Goal: Task Accomplishment & Management: Complete application form

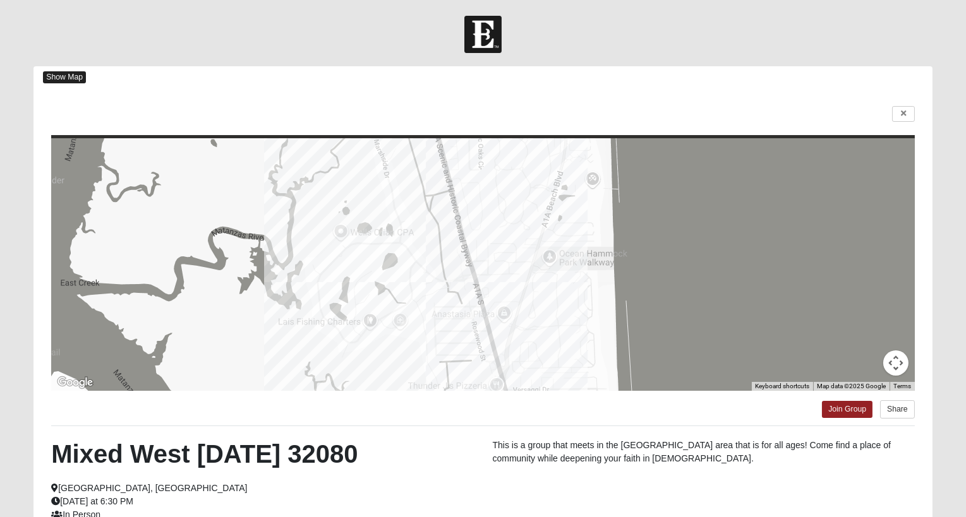
click at [77, 78] on span "Show Map" at bounding box center [64, 77] width 43 height 12
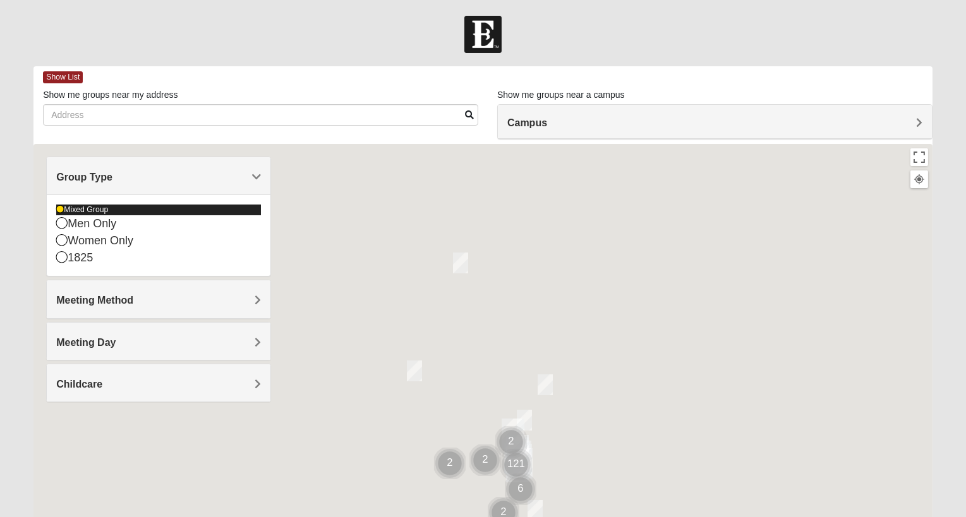
click at [57, 206] on icon at bounding box center [60, 210] width 8 height 8
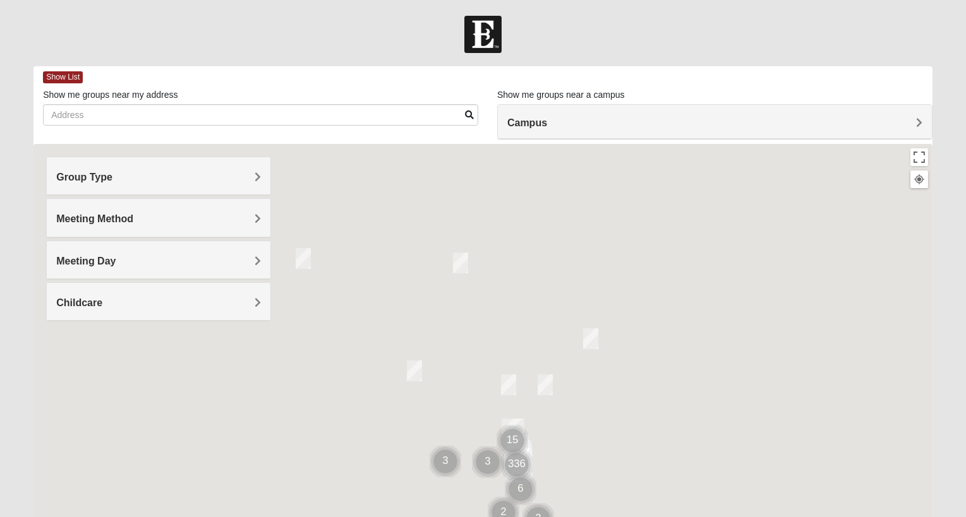
click at [199, 171] on h4 "Group Type" at bounding box center [158, 177] width 205 height 12
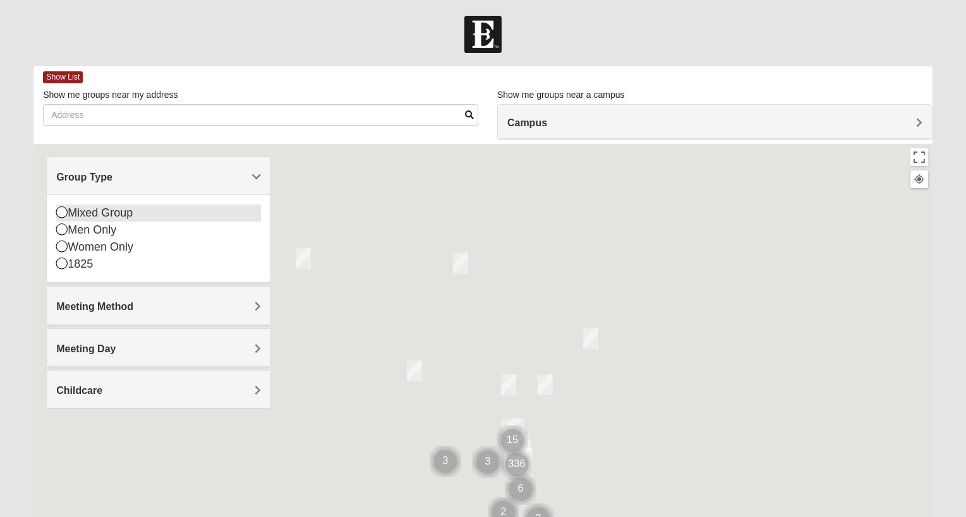
click at [60, 216] on icon at bounding box center [61, 212] width 11 height 11
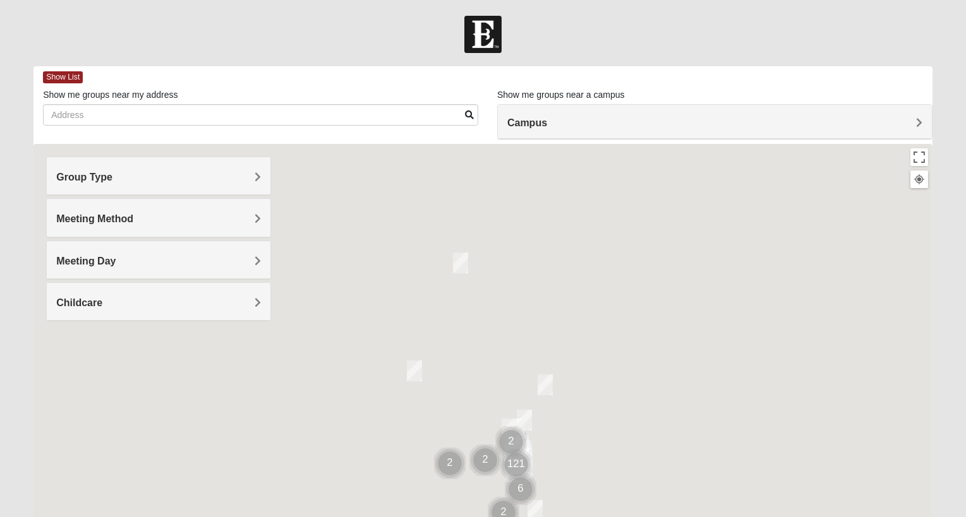
click at [173, 172] on h4 "Group Type" at bounding box center [158, 177] width 205 height 12
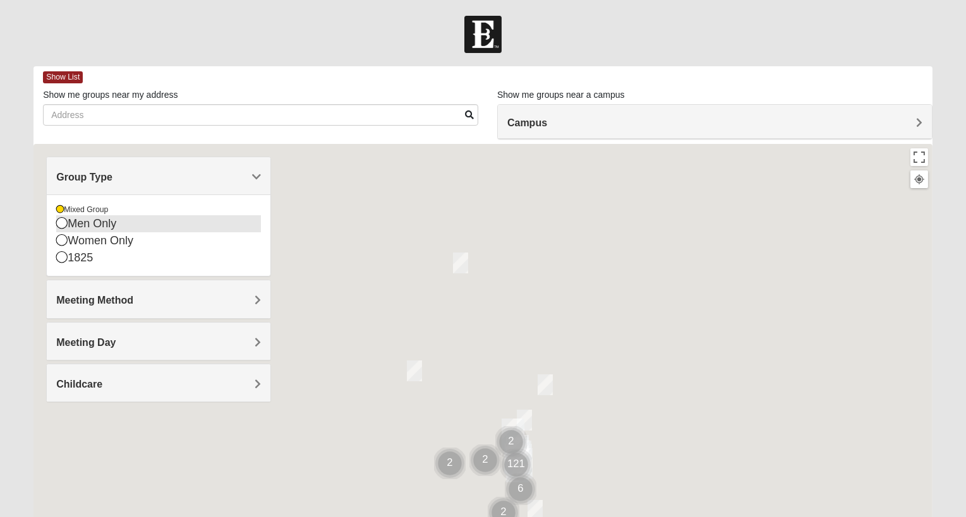
click at [63, 222] on icon at bounding box center [61, 222] width 11 height 11
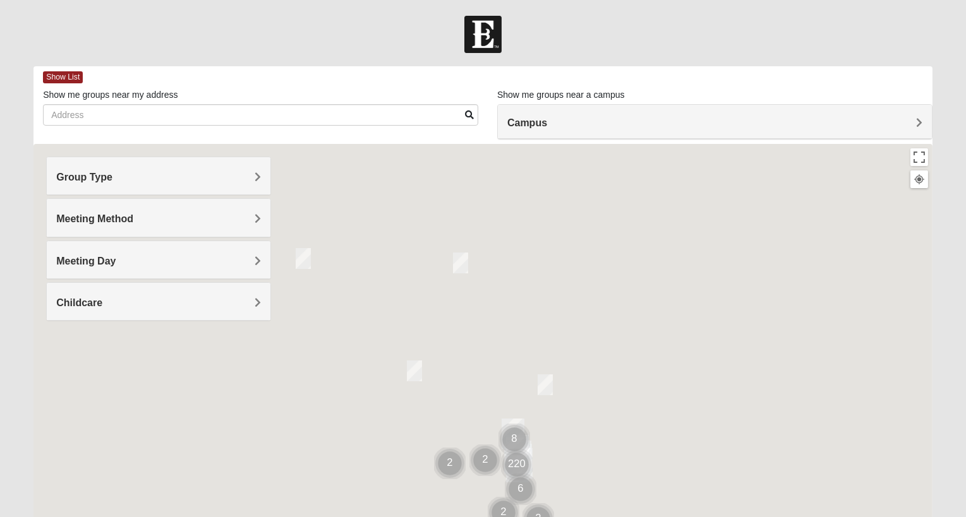
click at [186, 174] on h4 "Group Type" at bounding box center [158, 177] width 205 height 12
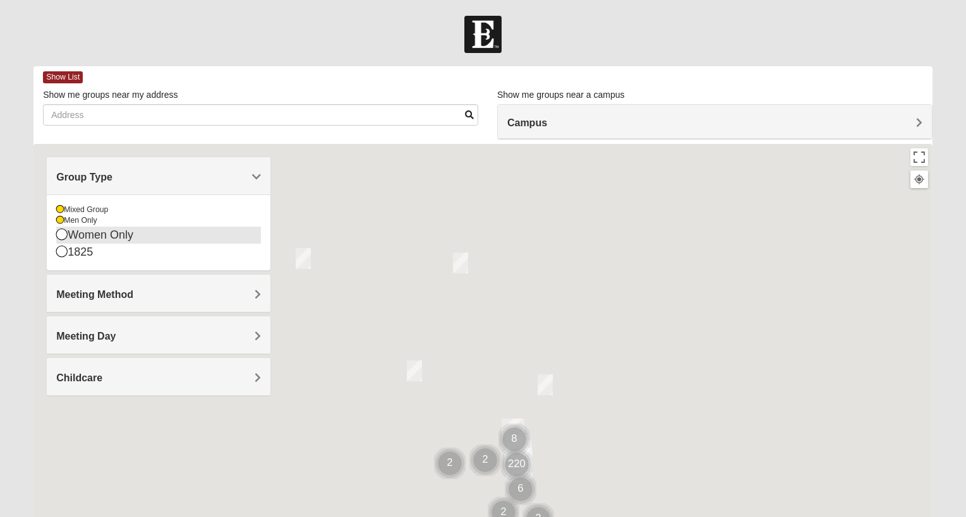
click at [57, 234] on icon at bounding box center [61, 234] width 11 height 11
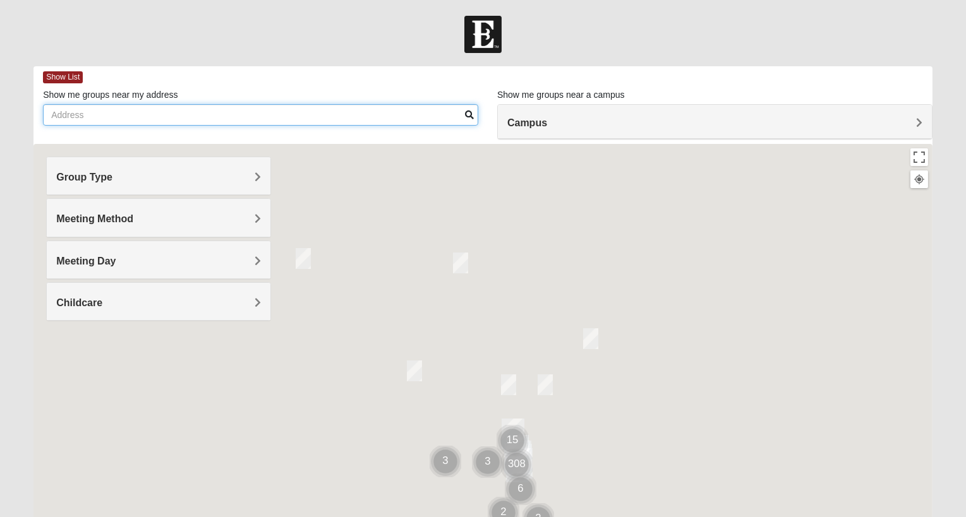
click at [177, 115] on input "Show me groups near my address" at bounding box center [260, 114] width 435 height 21
type input "164 Pelican Reef Drive"
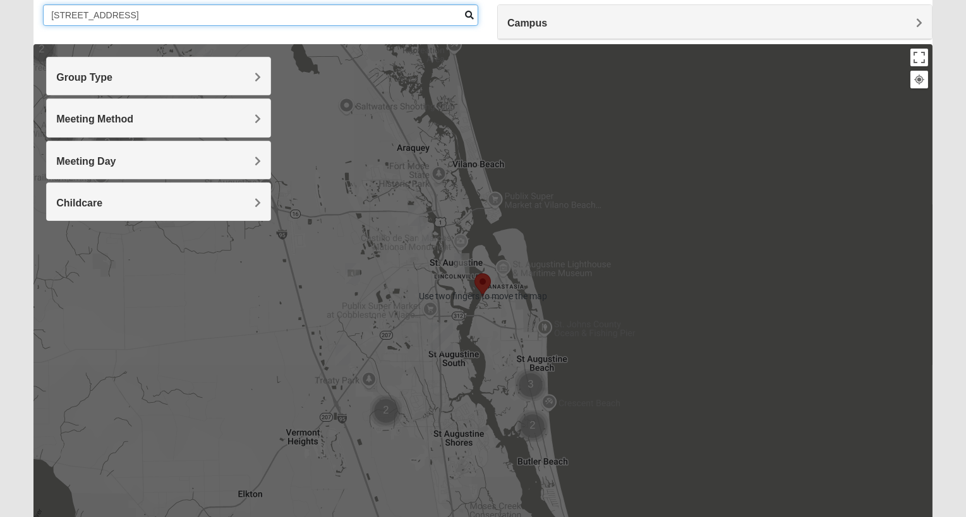
scroll to position [100, 0]
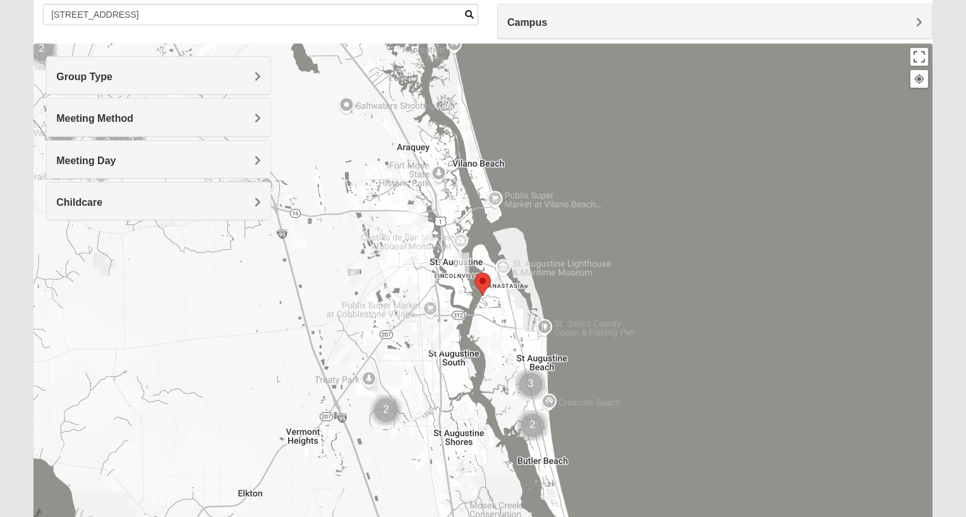
click at [483, 276] on img "Selected Address" at bounding box center [482, 284] width 27 height 33
click at [467, 253] on img "Womens Haas 32084" at bounding box center [461, 263] width 25 height 31
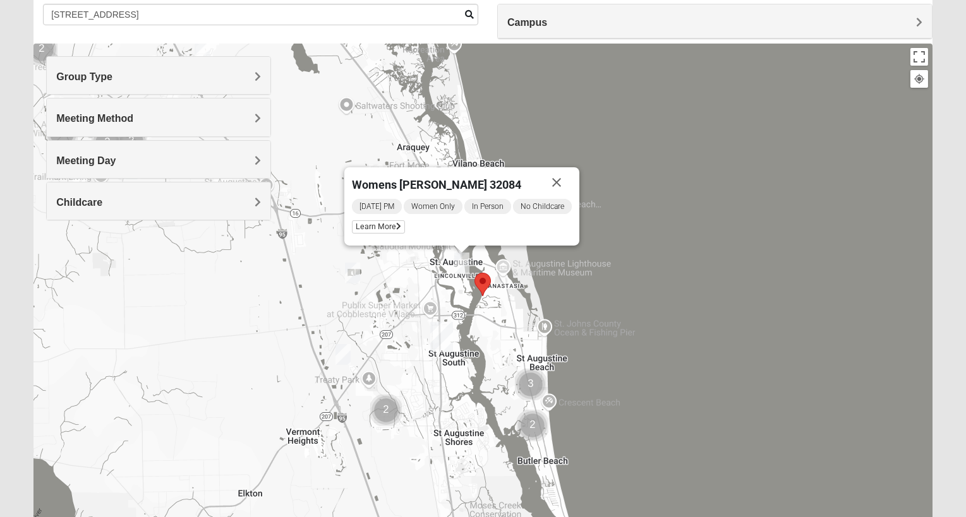
click at [481, 283] on img "Selected Address" at bounding box center [482, 284] width 27 height 33
click at [568, 170] on button "Close" at bounding box center [556, 182] width 30 height 30
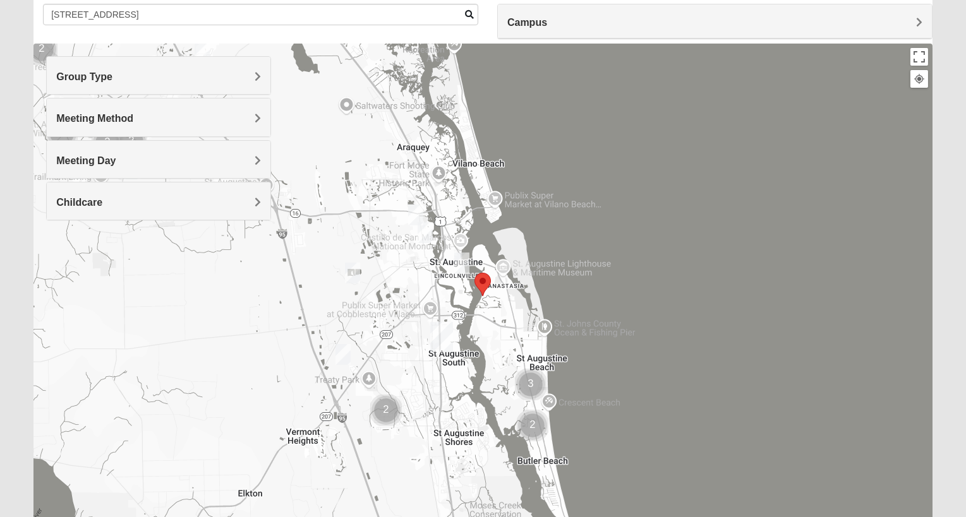
click at [486, 282] on img "Selected Address" at bounding box center [482, 284] width 27 height 33
click at [479, 277] on img "Selected Address" at bounding box center [482, 284] width 27 height 33
click at [477, 279] on img "Selected Address" at bounding box center [482, 284] width 27 height 33
click at [486, 285] on img "Selected Address" at bounding box center [482, 284] width 27 height 33
click at [424, 233] on img "Mixed Richardson 32084" at bounding box center [424, 232] width 25 height 31
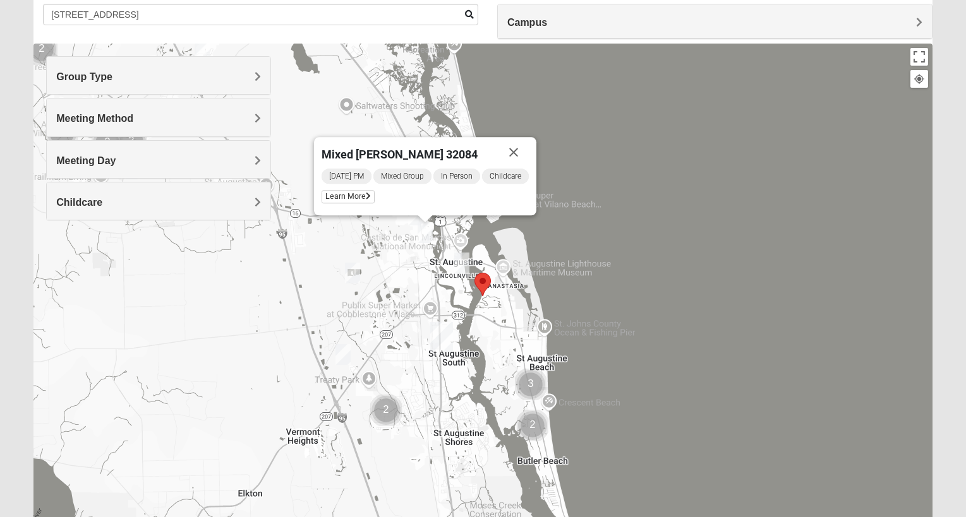
click at [354, 272] on img "Mixed Marenco 32084" at bounding box center [352, 273] width 25 height 31
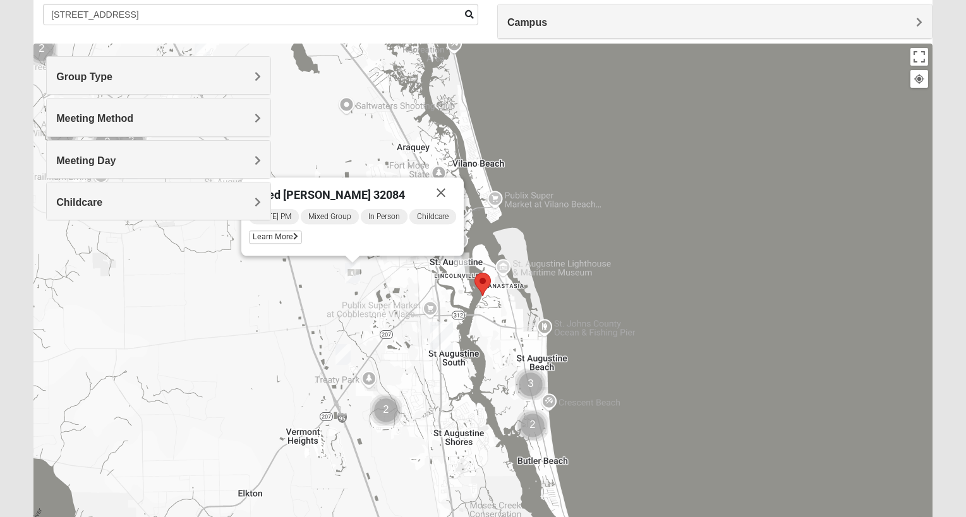
click at [343, 347] on img "Mixed Noteware 32084" at bounding box center [342, 354] width 25 height 31
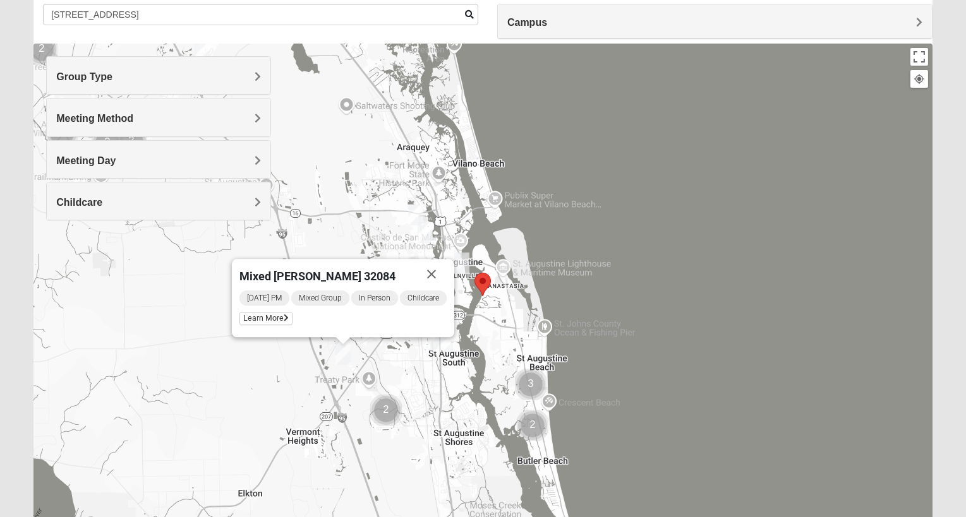
click at [538, 429] on img "Cluster of 2 groups" at bounding box center [533, 426] width 42 height 42
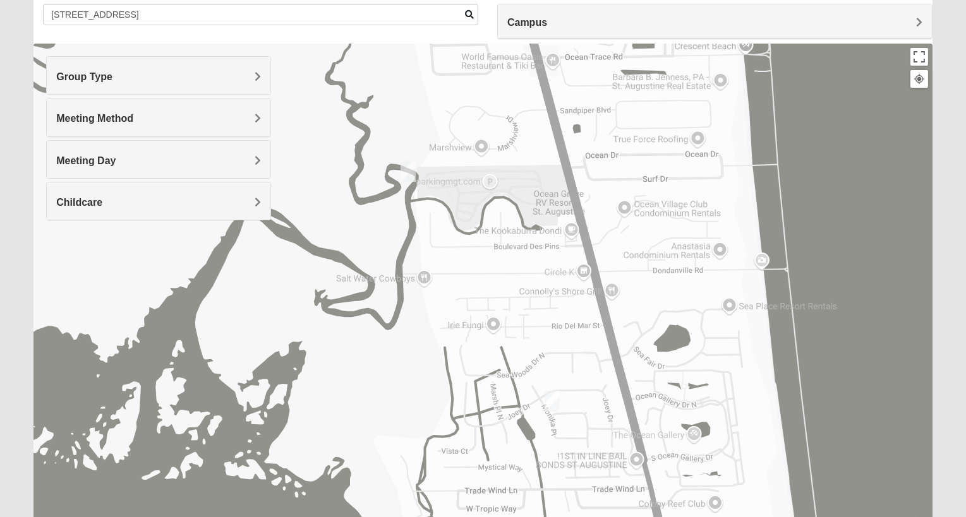
click at [552, 406] on img "Mixed Tant 32080" at bounding box center [551, 401] width 25 height 31
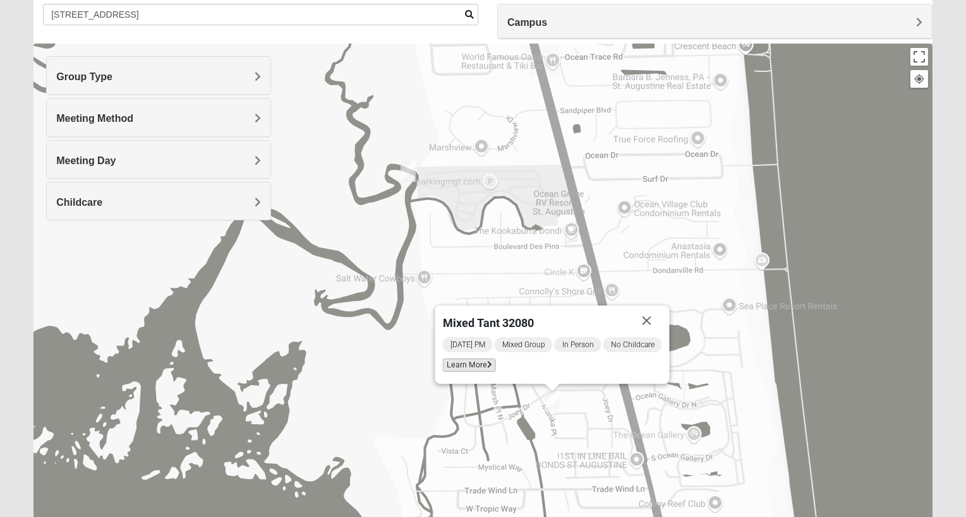
click at [470, 363] on span "Learn More" at bounding box center [469, 365] width 53 height 13
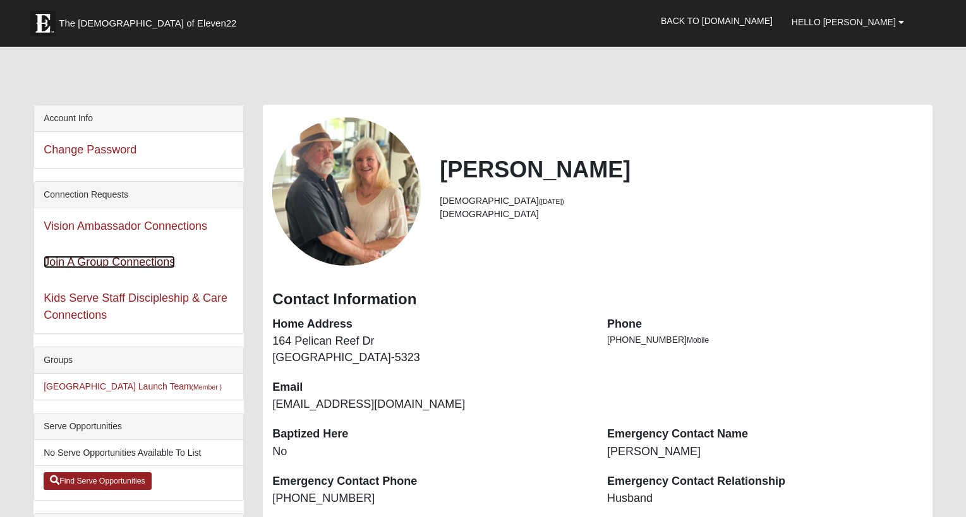
click at [64, 258] on link "Join A Group Connections" at bounding box center [109, 262] width 131 height 13
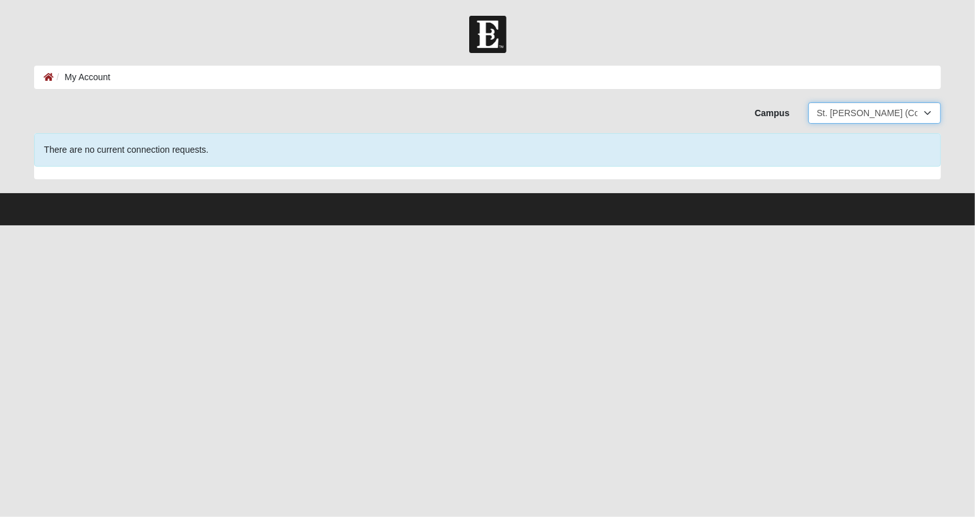
click at [926, 108] on select "All Arlington Baymeadows Eleven22 Online Fleming Island Jesup Mandarin North Ja…" at bounding box center [874, 112] width 133 height 21
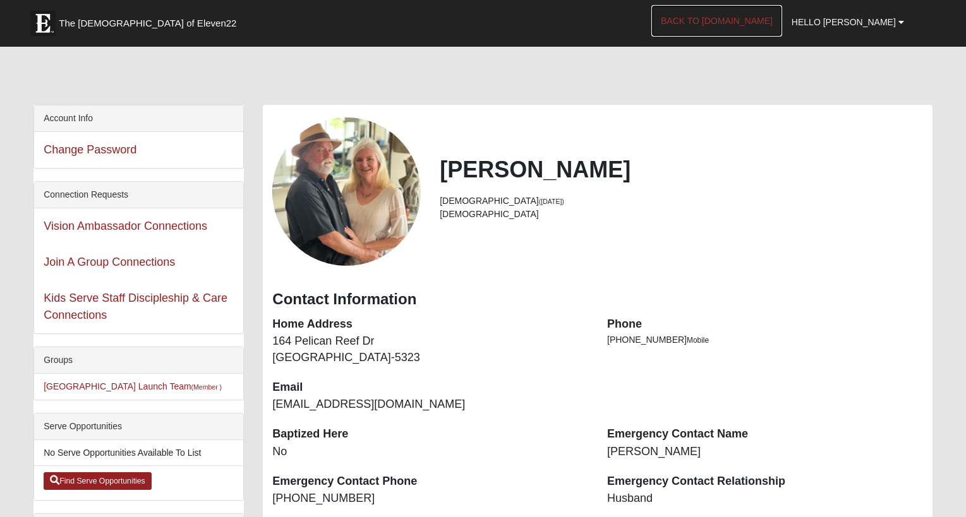
click at [750, 20] on link "Back to [DOMAIN_NAME]" at bounding box center [716, 21] width 131 height 32
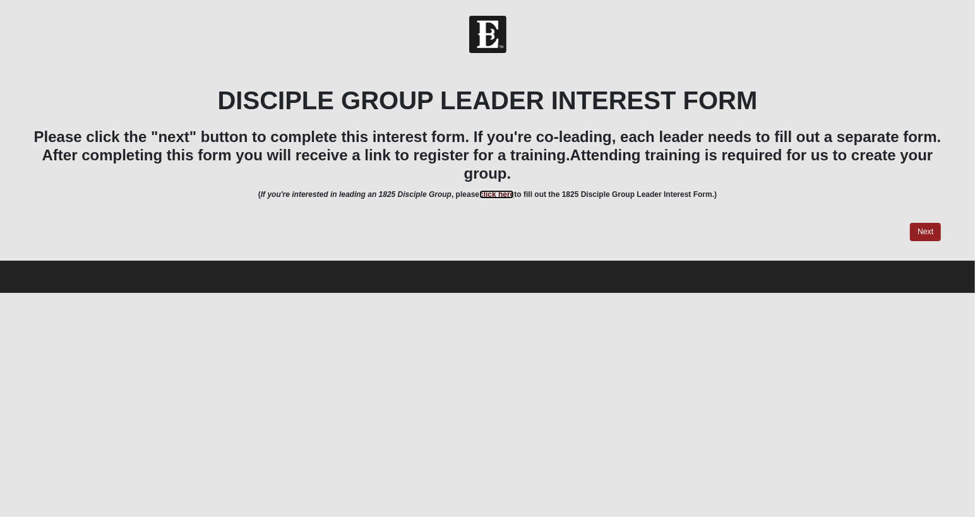
click at [488, 199] on link "click here" at bounding box center [496, 194] width 35 height 9
click at [925, 234] on link "Next" at bounding box center [925, 232] width 31 height 18
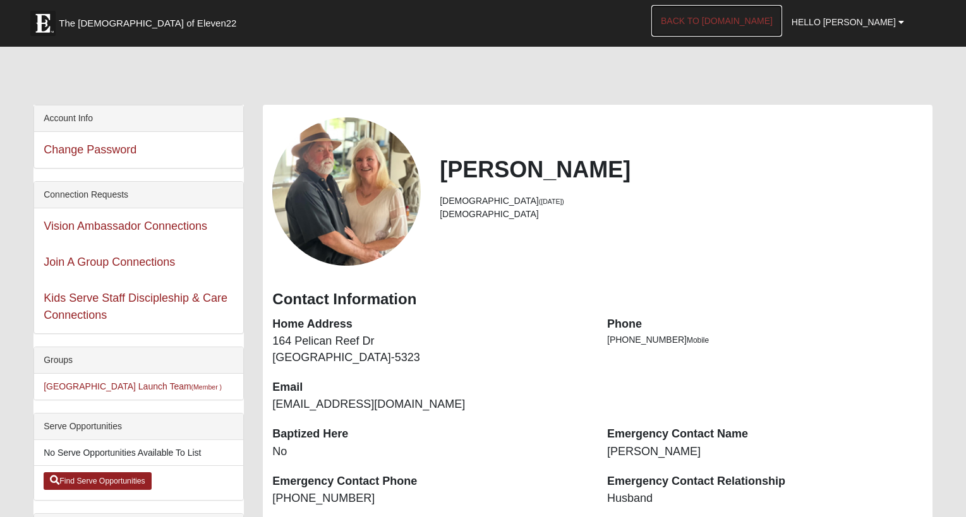
click at [764, 22] on link "Back to COE22.com" at bounding box center [716, 21] width 131 height 32
